Goal: Book appointment/travel/reservation

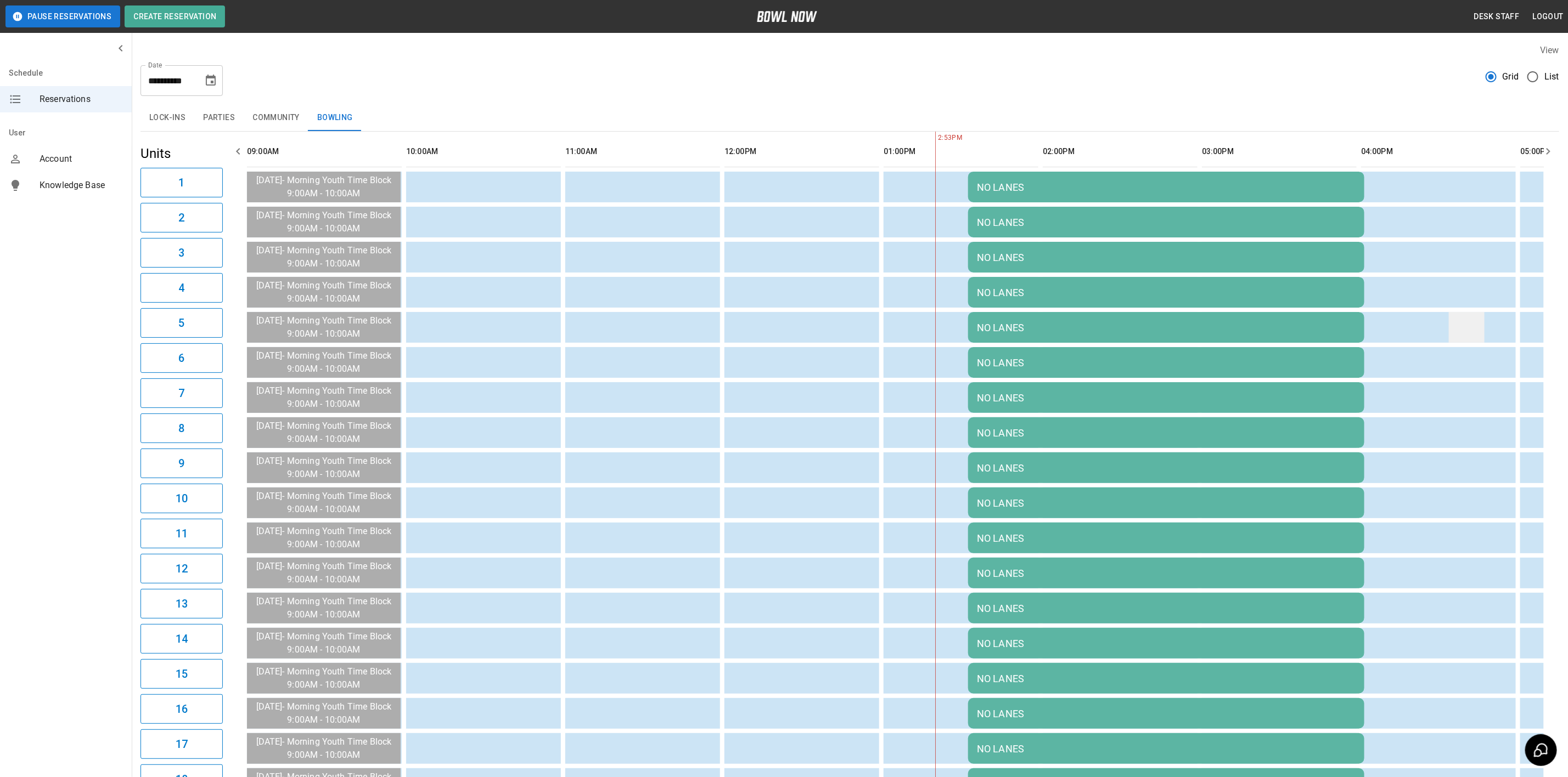
scroll to position [0, 291]
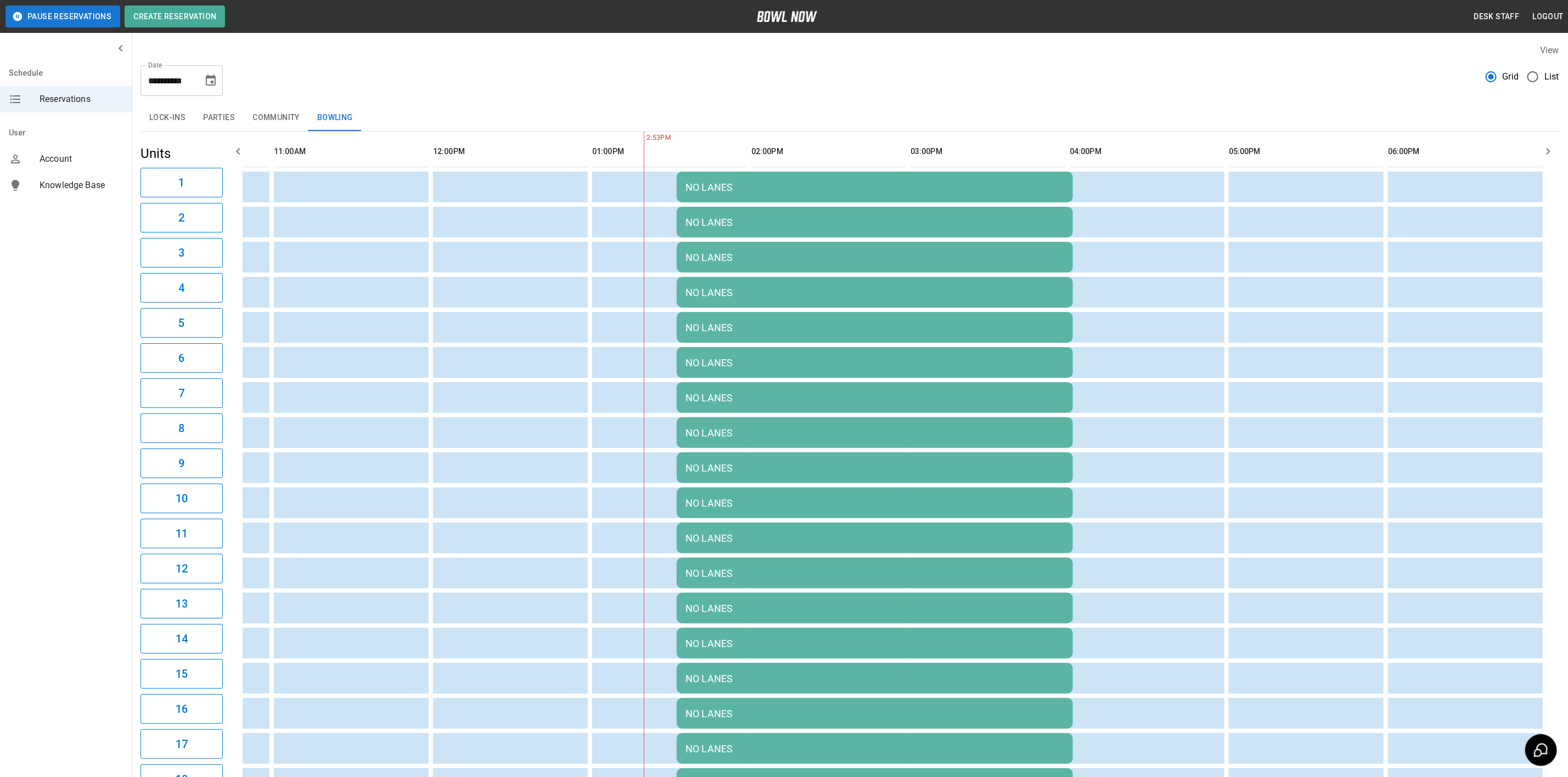
click at [211, 83] on icon "Choose date, selected date is Apr 18, 2026" at bounding box center [210, 80] width 10 height 11
click at [239, 109] on icon "Next month" at bounding box center [240, 114] width 14 height 14
click at [214, 114] on icon "Previous month" at bounding box center [211, 114] width 14 height 14
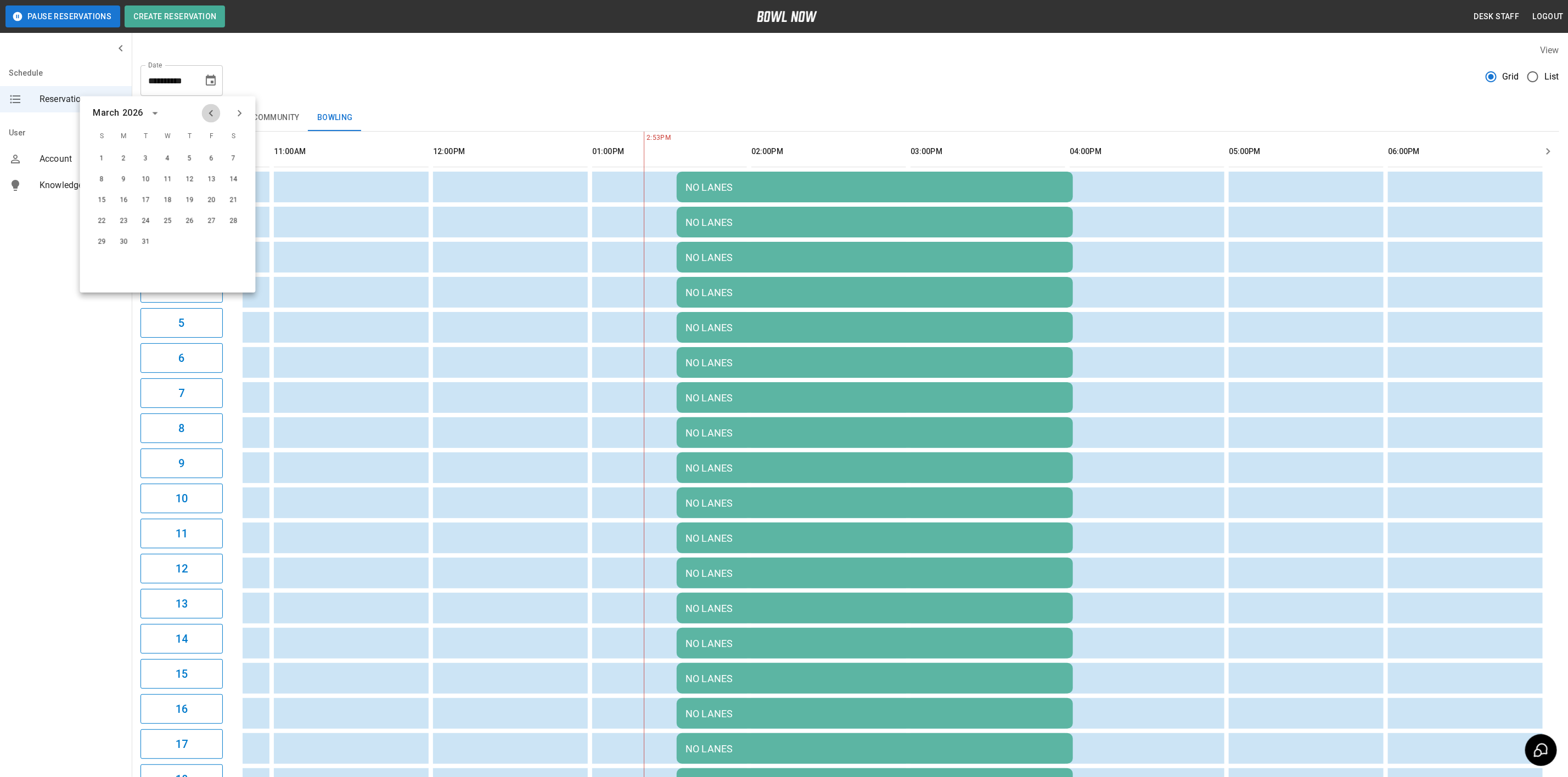
click at [214, 114] on icon "Previous month" at bounding box center [211, 114] width 14 height 14
click at [213, 114] on icon "Previous month" at bounding box center [211, 114] width 14 height 14
click at [211, 180] on button "7" at bounding box center [211, 180] width 19 height 19
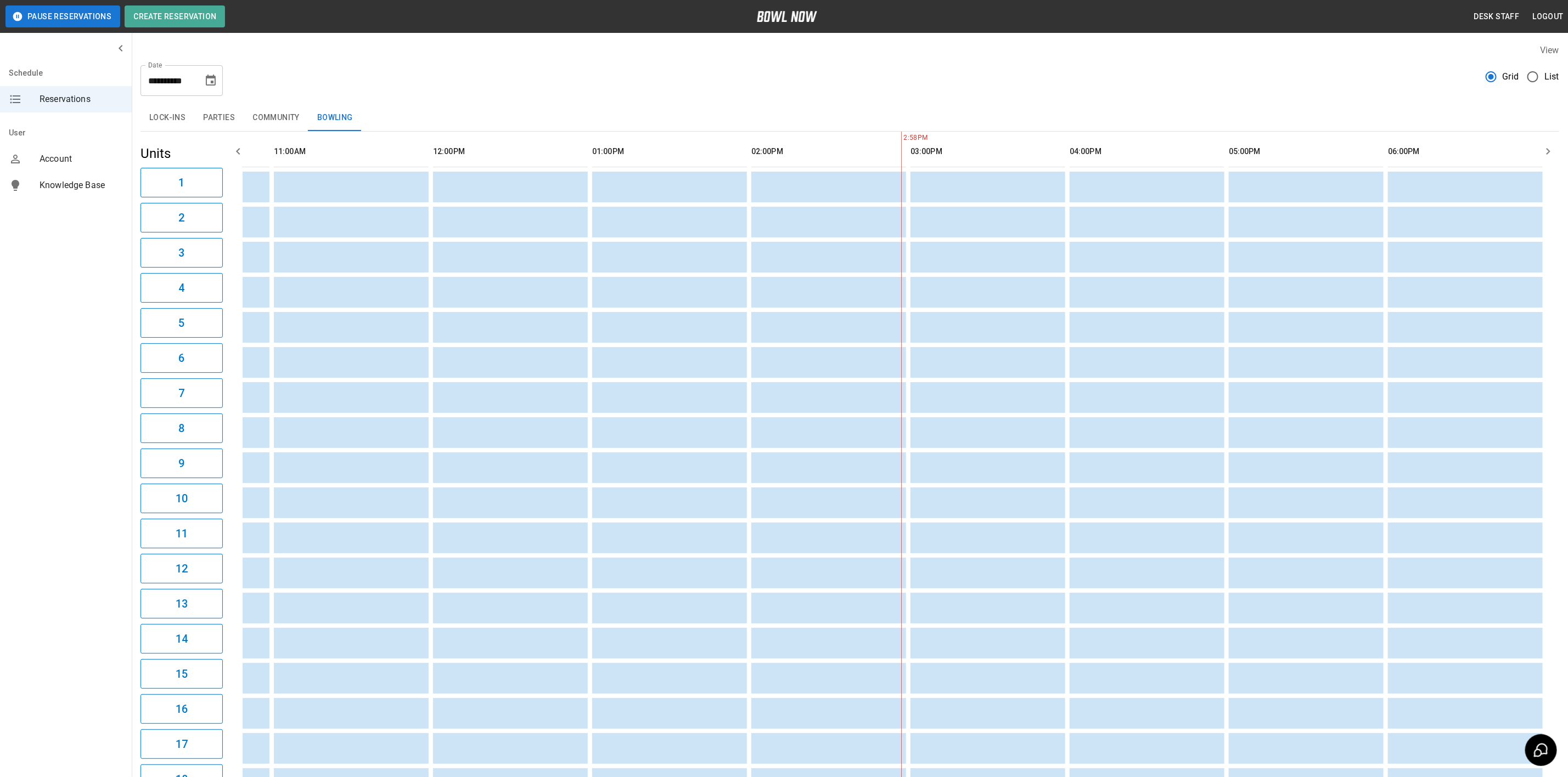
scroll to position [0, 796]
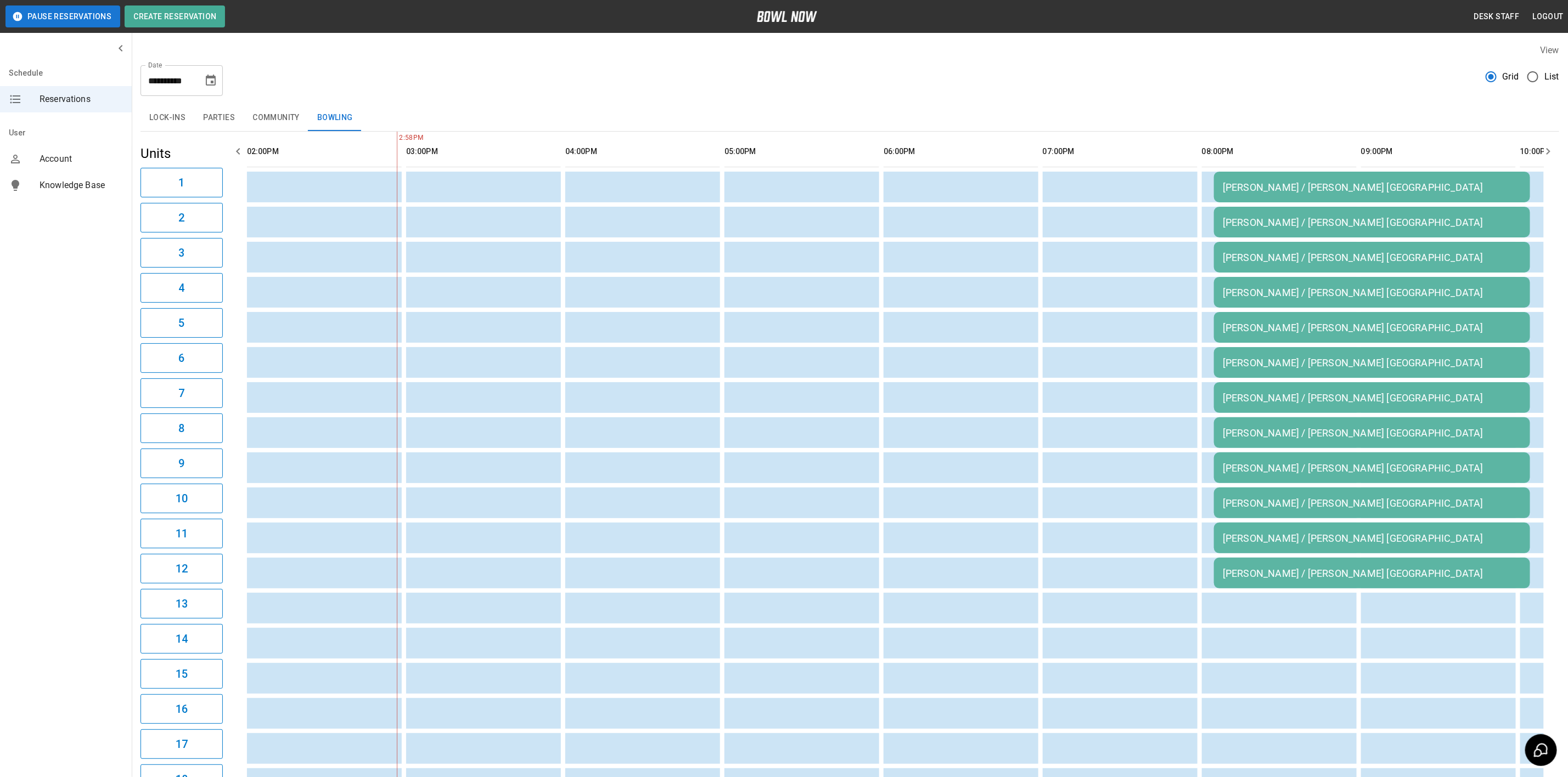
click at [214, 81] on icon "Choose date, selected date is Nov 7, 2025" at bounding box center [211, 81] width 14 height 14
click at [231, 178] on button "8" at bounding box center [234, 180] width 19 height 19
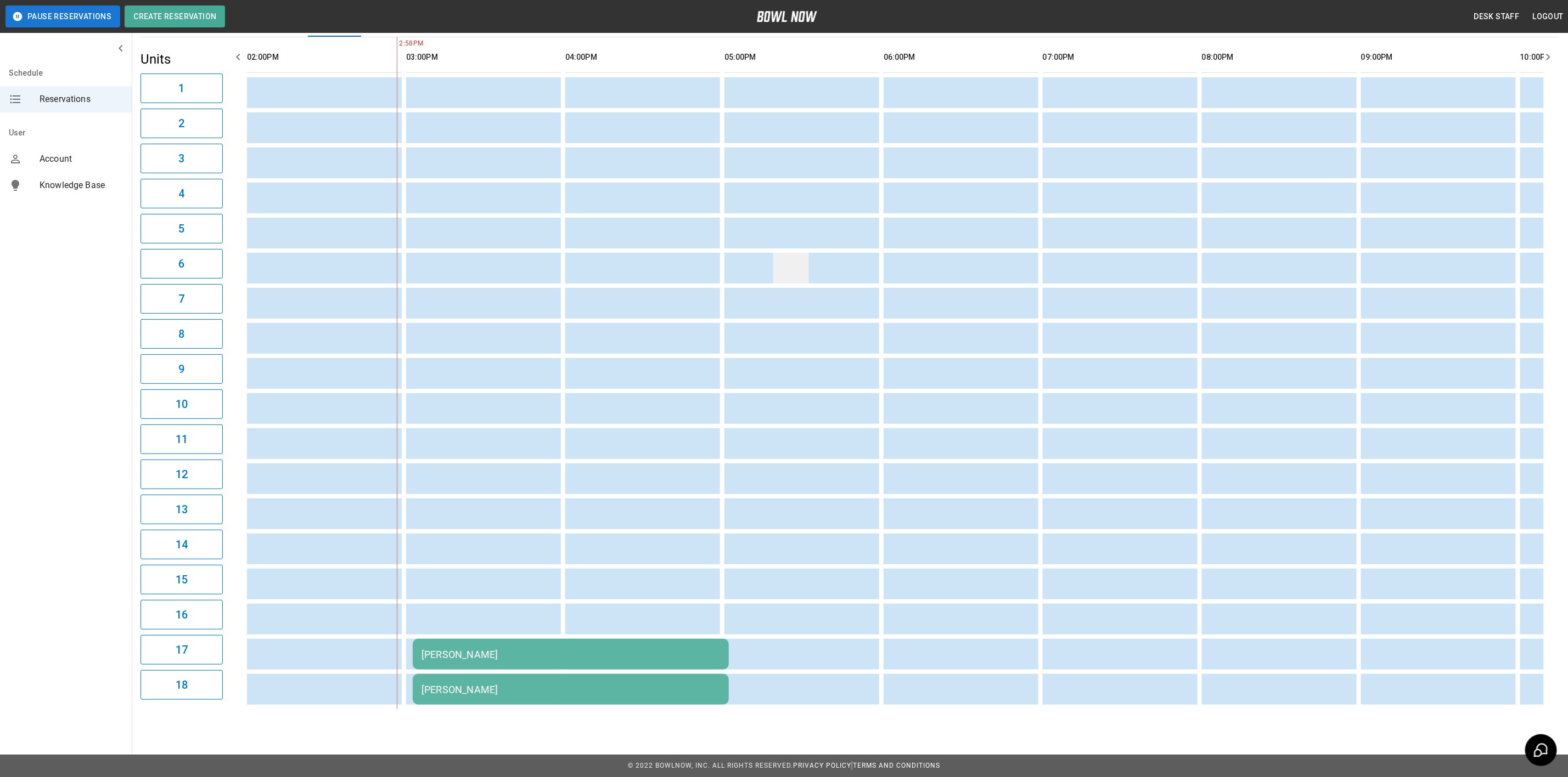
scroll to position [0, 0]
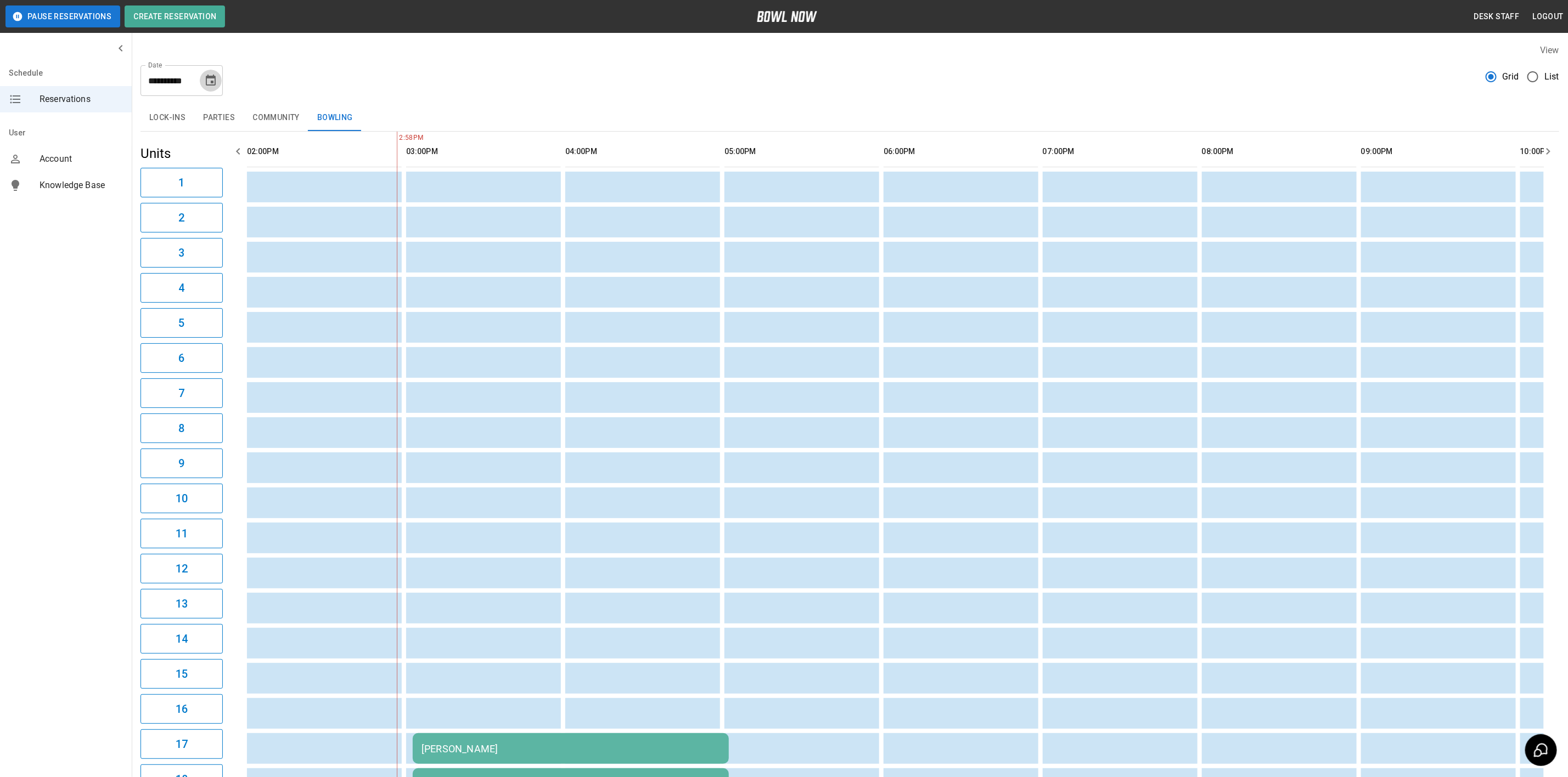
click at [205, 84] on icon "Choose date, selected date is Nov 8, 2025" at bounding box center [211, 81] width 14 height 14
click at [207, 198] on button "14" at bounding box center [211, 201] width 19 height 19
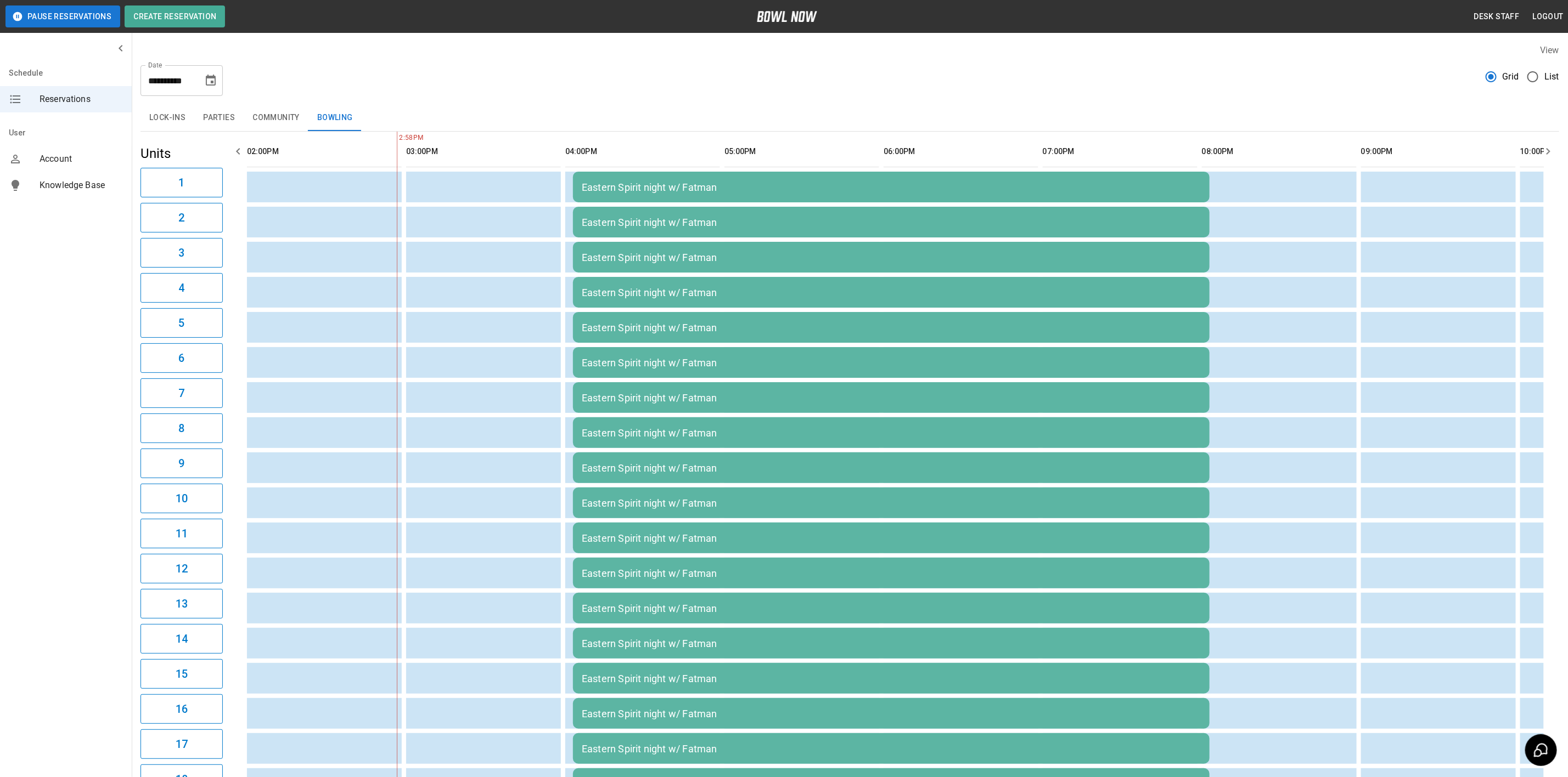
click at [210, 91] on button "Choose date, selected date is Nov 14, 2025" at bounding box center [210, 81] width 22 height 22
click at [236, 115] on icon "Next month" at bounding box center [240, 114] width 14 height 14
click at [208, 157] on button "5" at bounding box center [211, 159] width 19 height 19
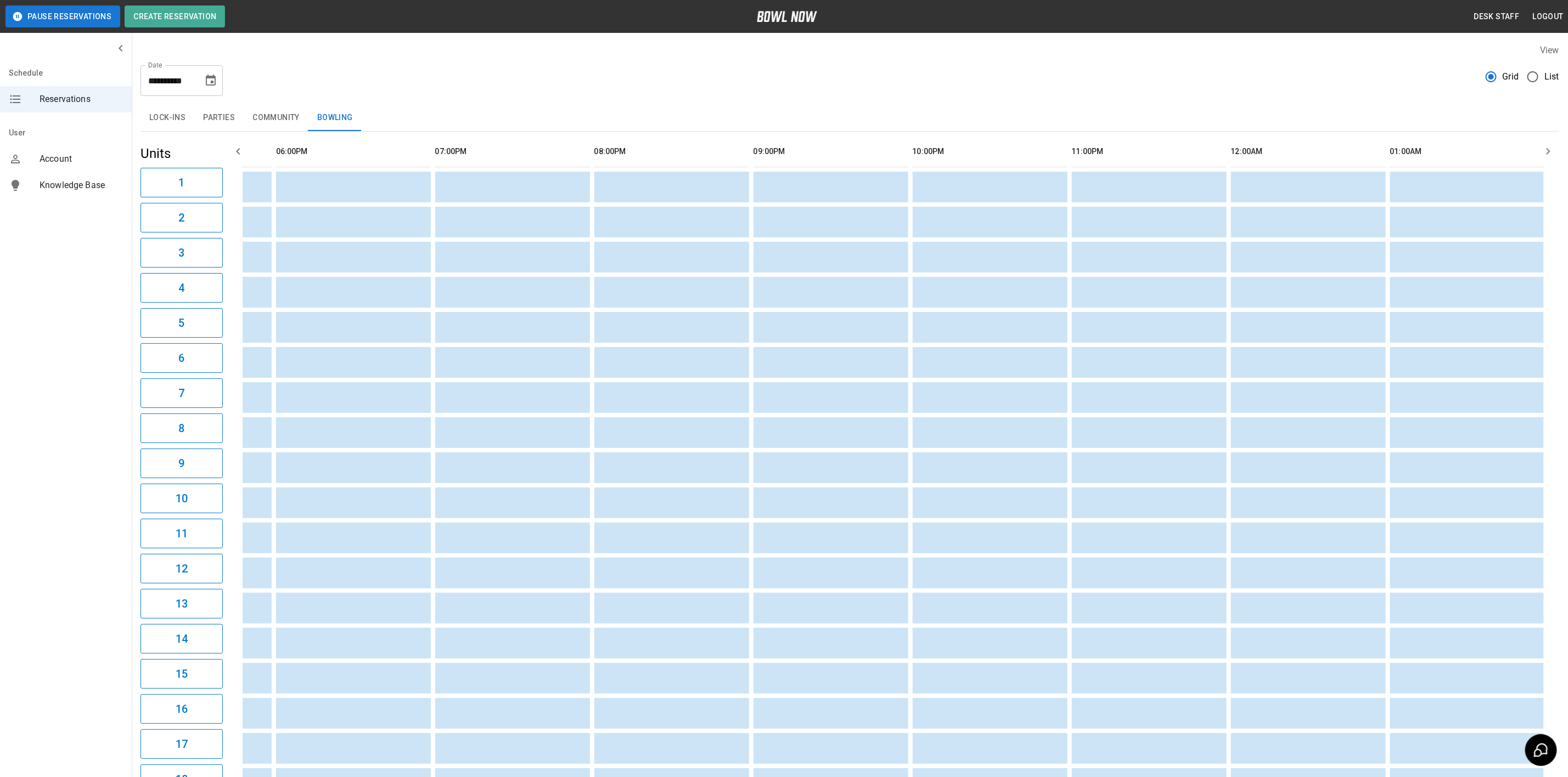
click at [219, 118] on button "Parties" at bounding box center [218, 118] width 50 height 26
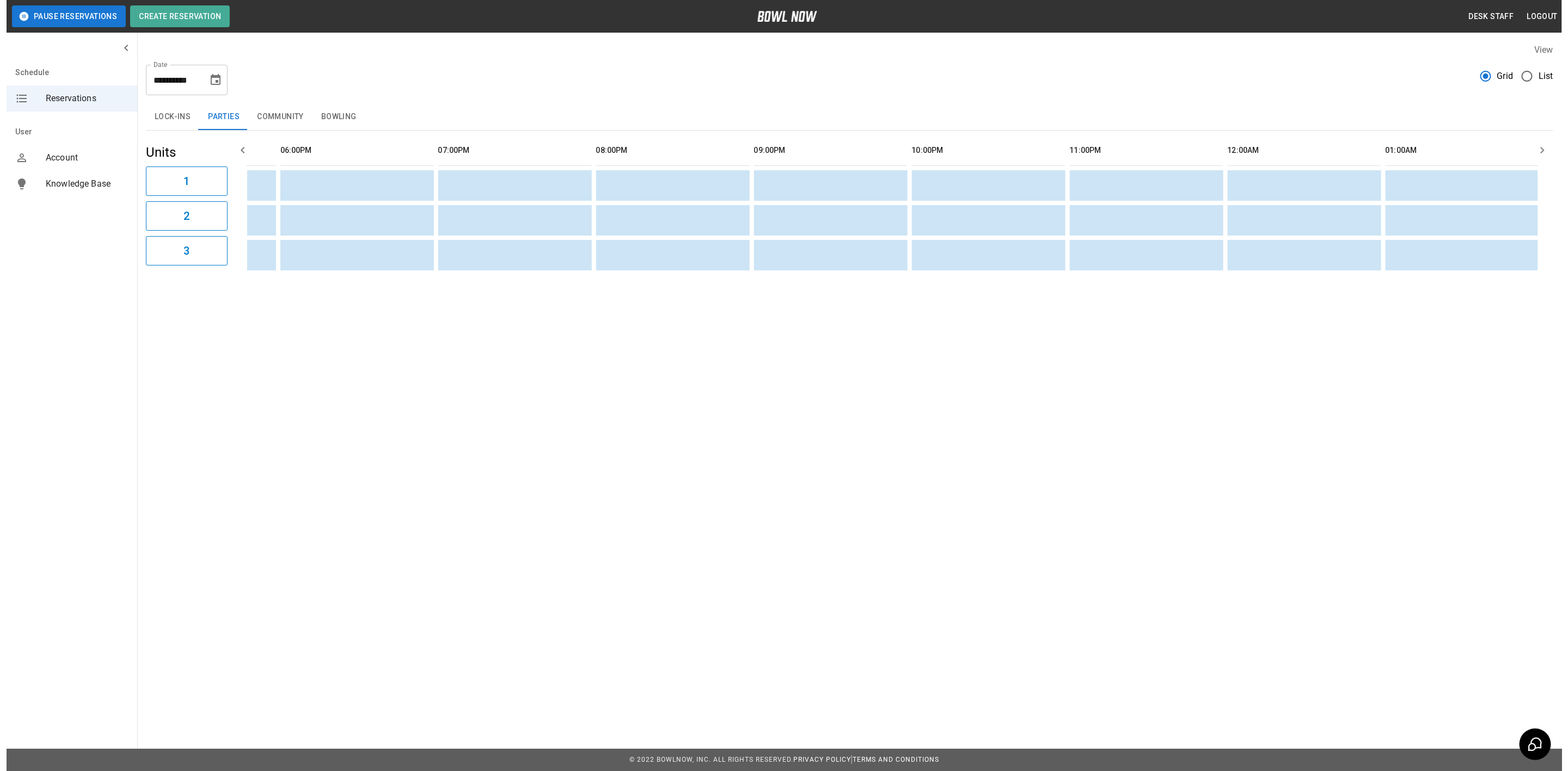
scroll to position [0, 1383]
click at [344, 113] on button "Bowling" at bounding box center [332, 117] width 53 height 26
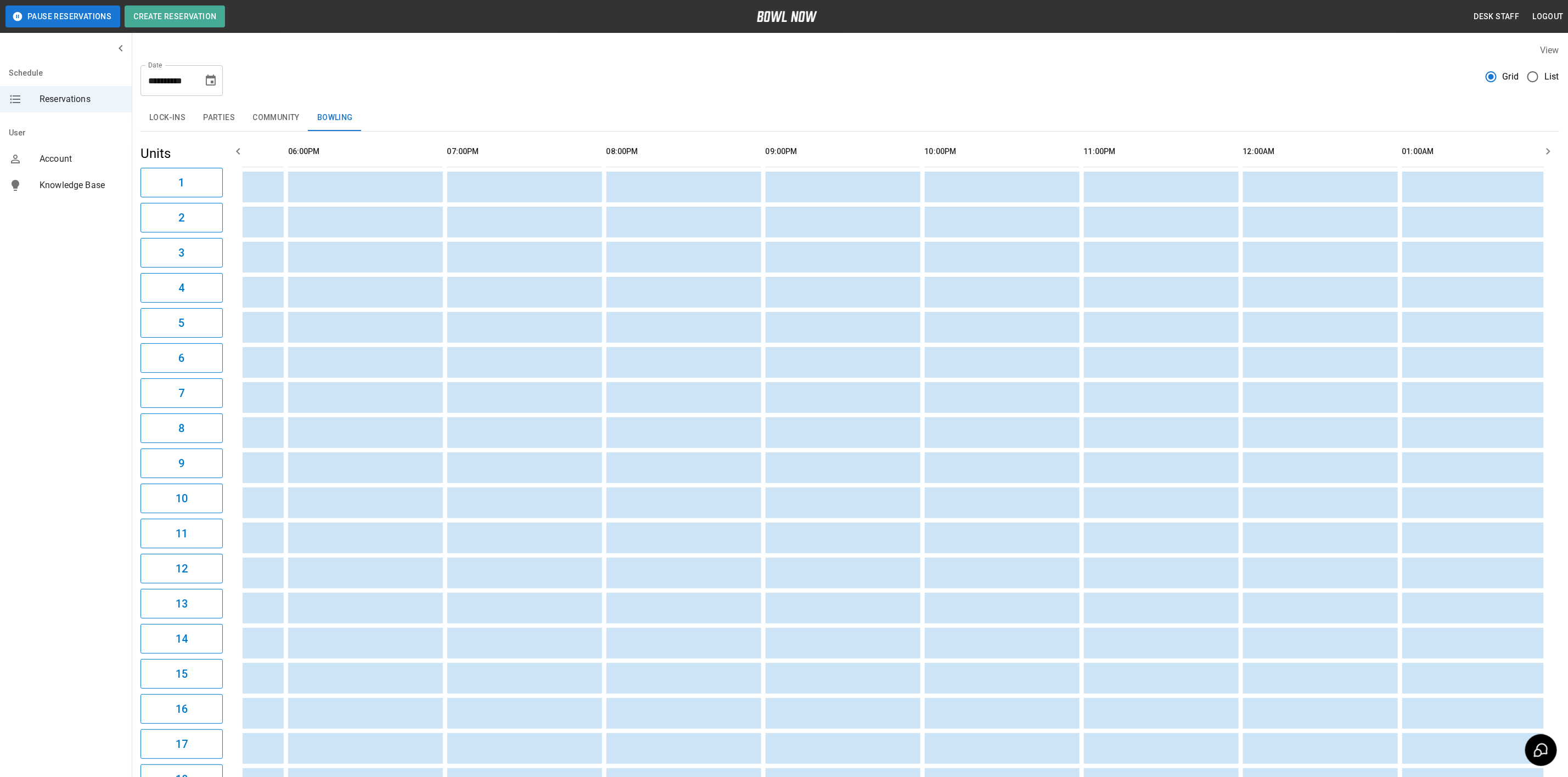
click at [210, 79] on icon "Choose date, selected date is Dec 5, 2025" at bounding box center [211, 81] width 14 height 14
click at [381, 109] on div "Lock-ins Parties Community Bowling" at bounding box center [849, 118] width 1418 height 26
drag, startPoint x: 211, startPoint y: 178, endPoint x: 220, endPoint y: 186, distance: 12.0
click at [212, 178] on button "12" at bounding box center [211, 180] width 19 height 19
click at [213, 119] on button "Parties" at bounding box center [218, 118] width 50 height 26
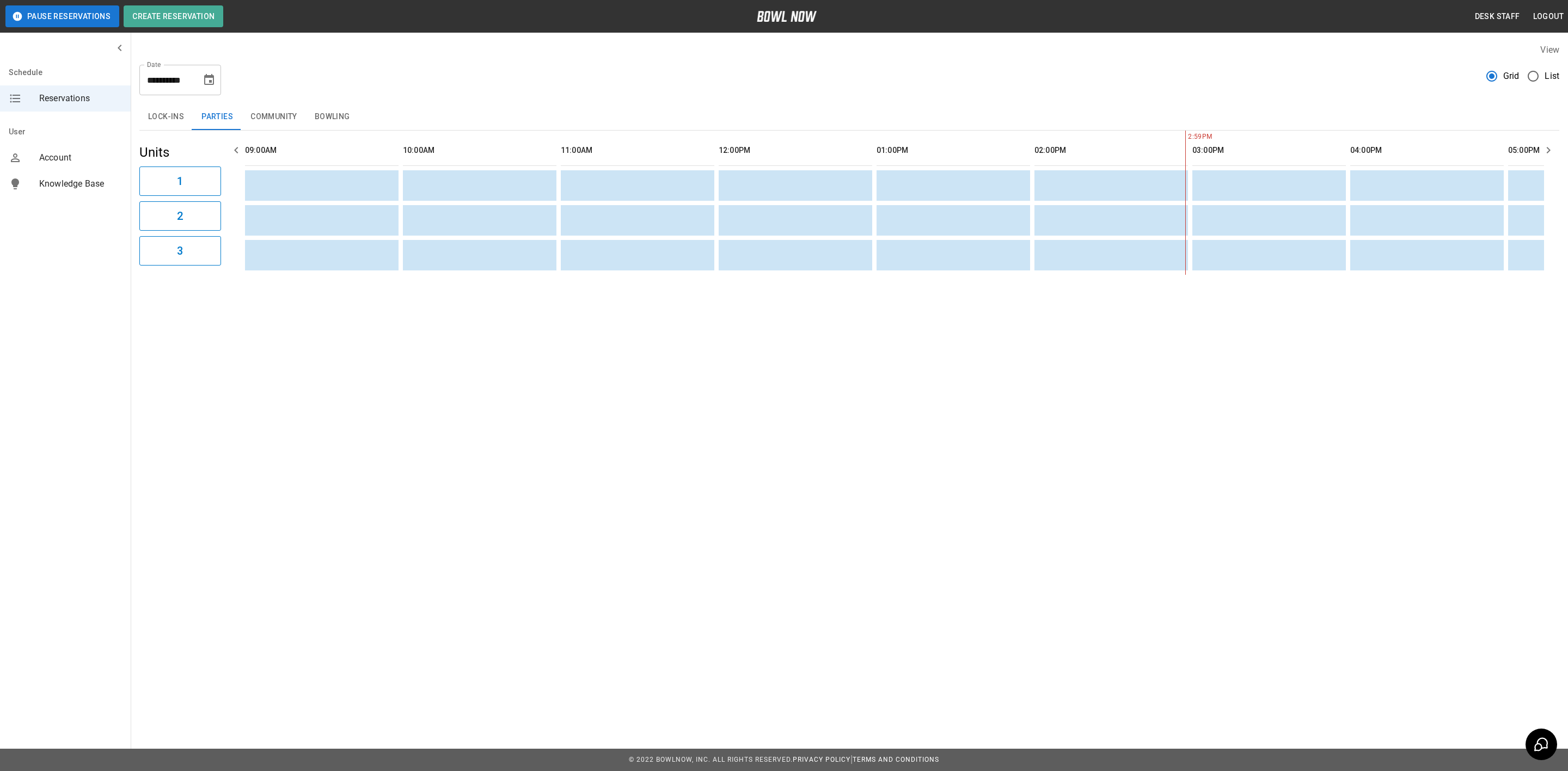
click at [213, 83] on icon "Choose date, selected date is Dec 12, 2025" at bounding box center [210, 80] width 14 height 14
click at [210, 170] on button "12" at bounding box center [210, 179] width 19 height 19
click at [589, 101] on div "**********" at bounding box center [848, 158] width 1437 height 248
click at [346, 120] on button "Bowling" at bounding box center [332, 117] width 53 height 26
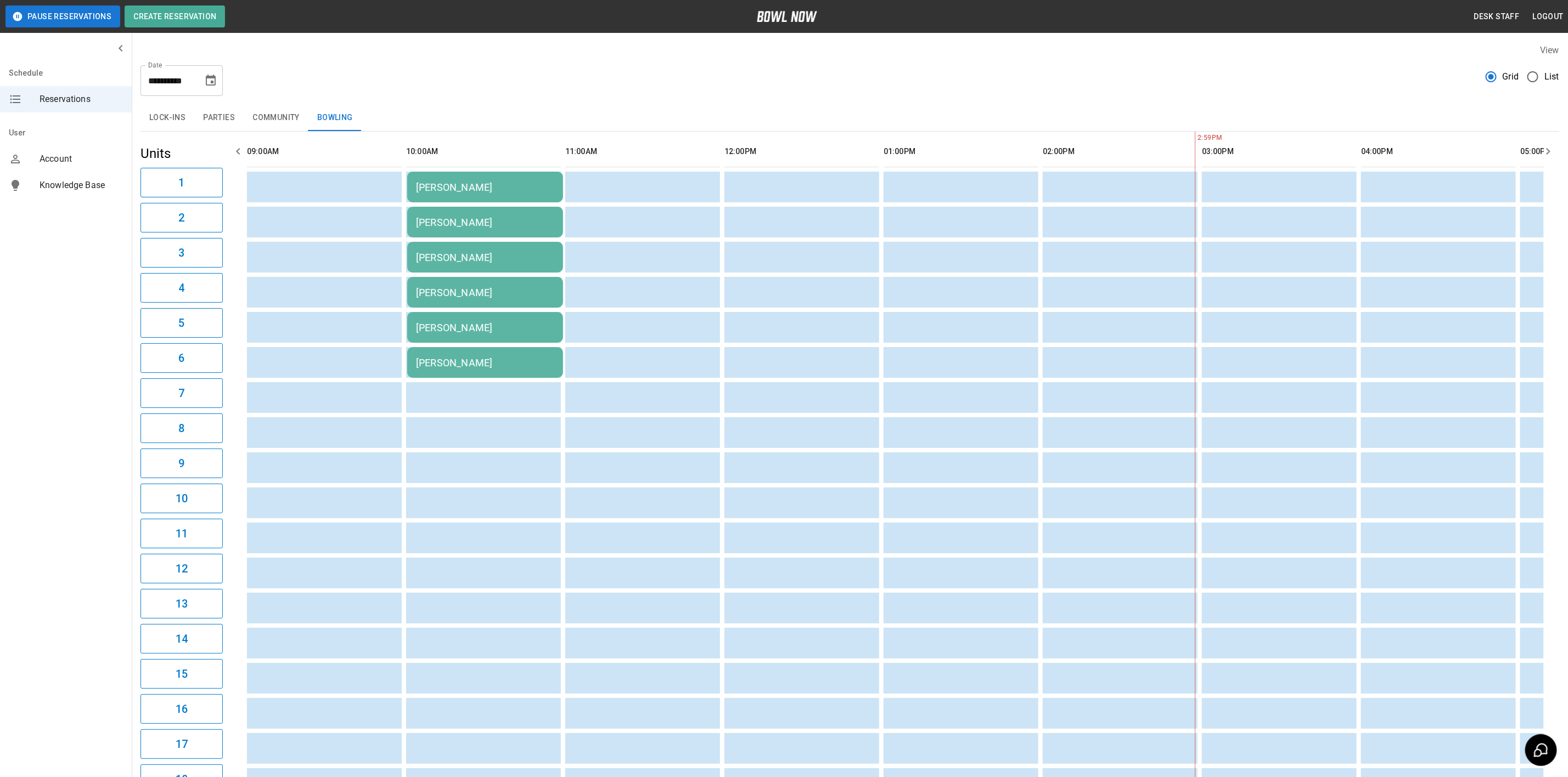
click at [215, 79] on icon "Choose date, selected date is Dec 12, 2025" at bounding box center [210, 80] width 10 height 11
click at [214, 117] on icon "Previous month" at bounding box center [211, 114] width 14 height 14
click at [214, 200] on button "14" at bounding box center [211, 201] width 19 height 19
type input "**********"
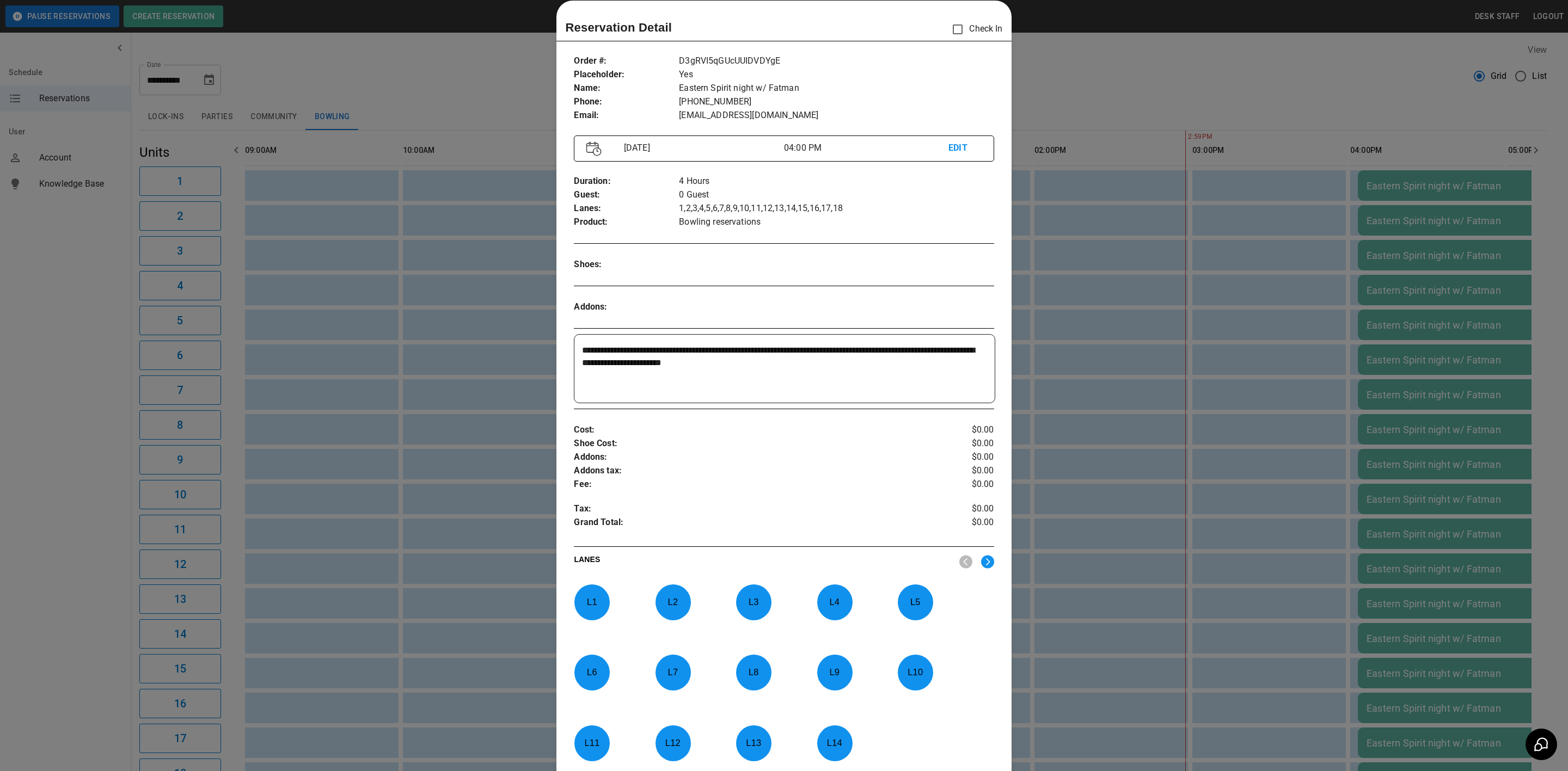
click at [948, 145] on p "EDIT" at bounding box center [964, 148] width 33 height 14
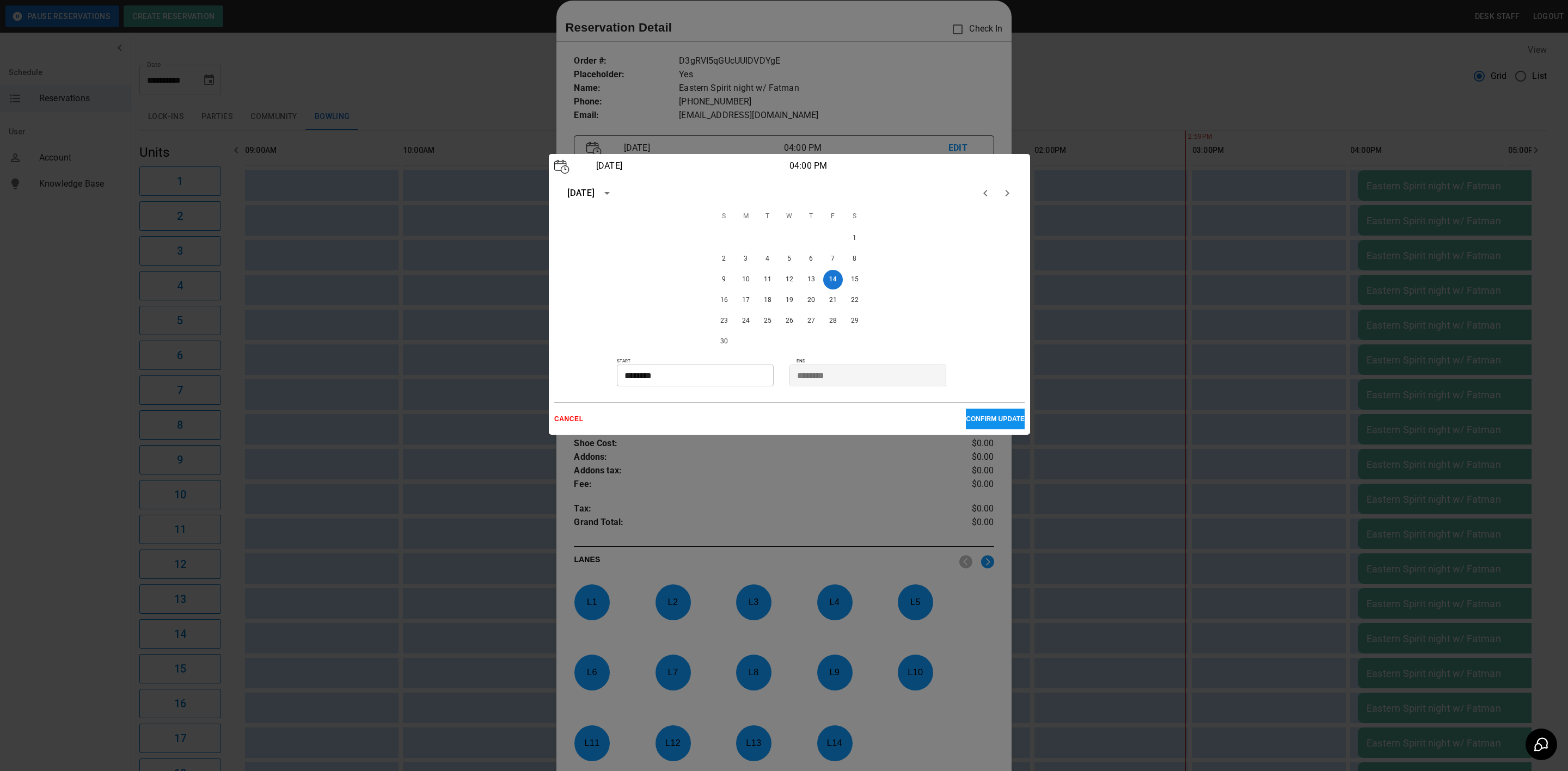
click at [1005, 199] on icon "Next month" at bounding box center [1008, 193] width 14 height 14
click at [831, 258] on button "12" at bounding box center [833, 259] width 19 height 19
click at [985, 418] on p "CONFIRM UPDATE" at bounding box center [994, 419] width 59 height 8
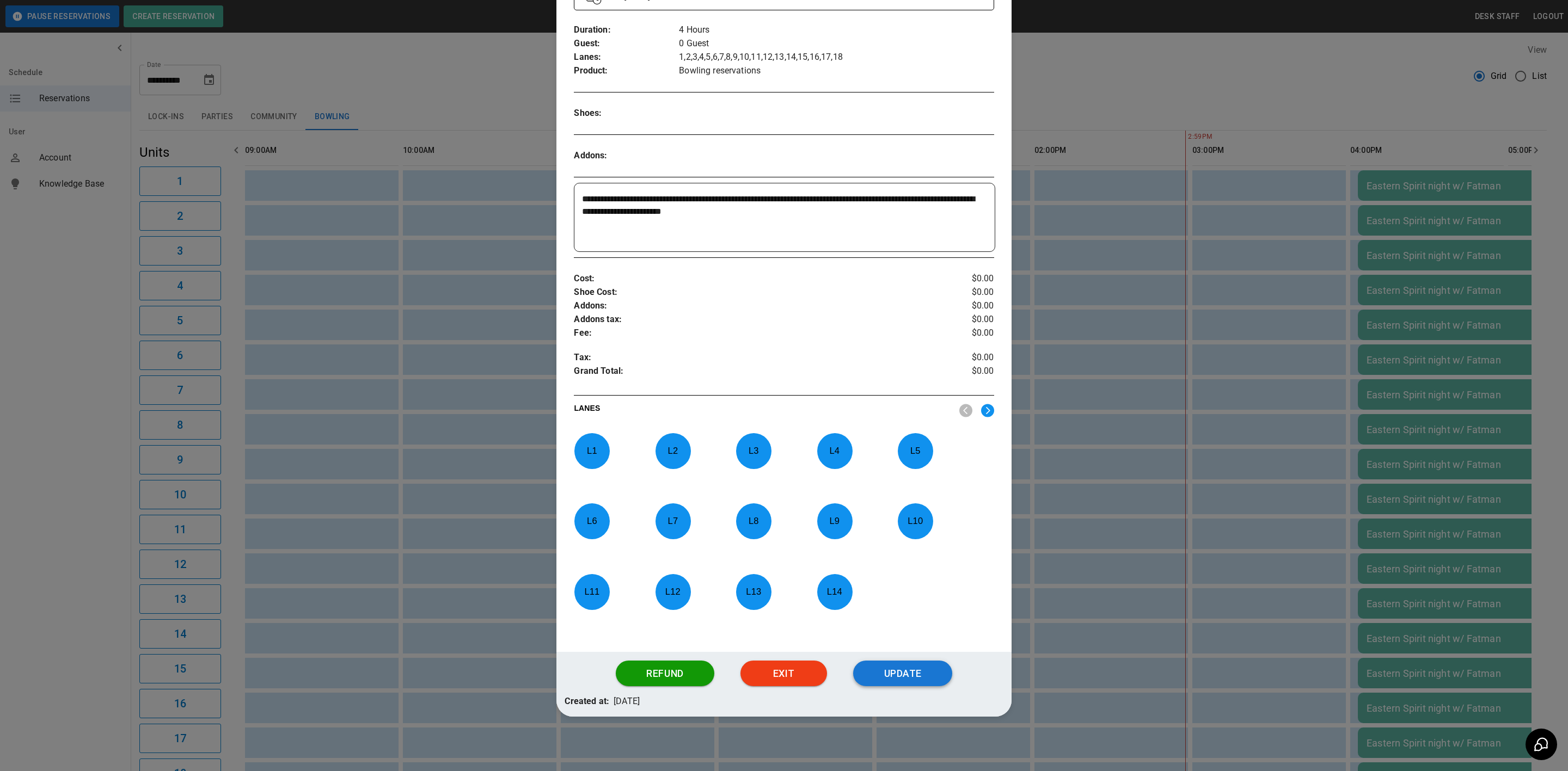
click at [925, 670] on button "Update" at bounding box center [902, 673] width 100 height 26
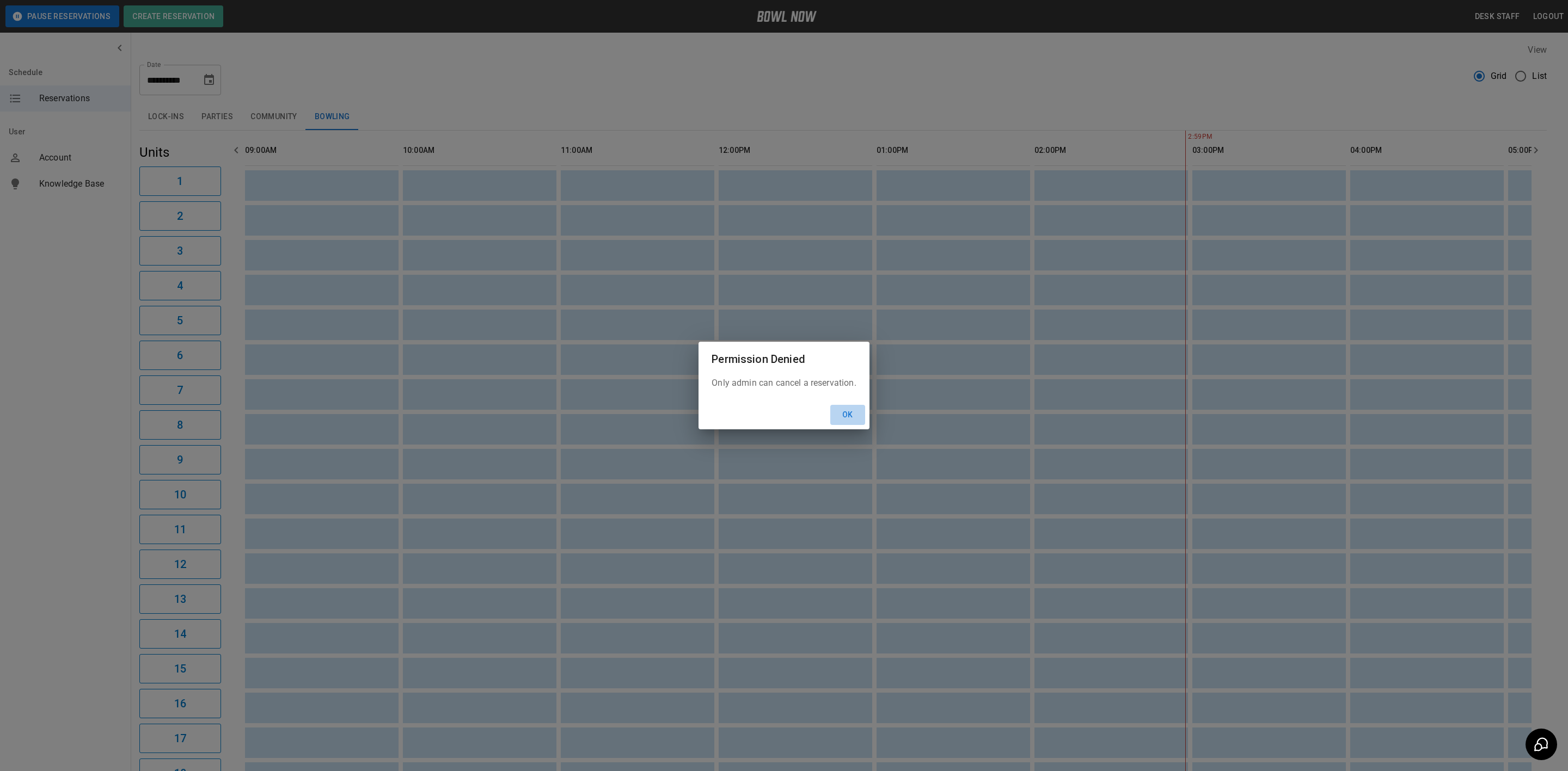
click at [847, 418] on button "Ok" at bounding box center [847, 414] width 35 height 20
